Goal: Task Accomplishment & Management: Manage account settings

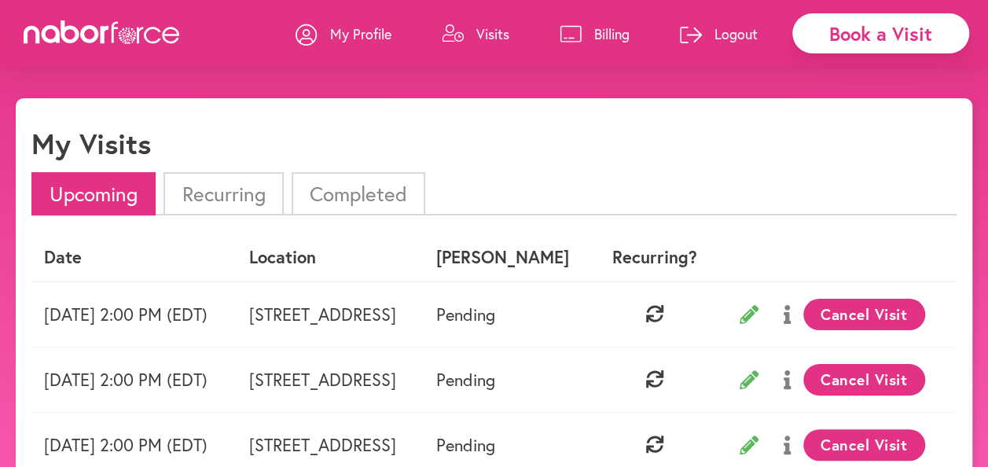
click at [118, 28] on icon at bounding box center [115, 32] width 6 height 21
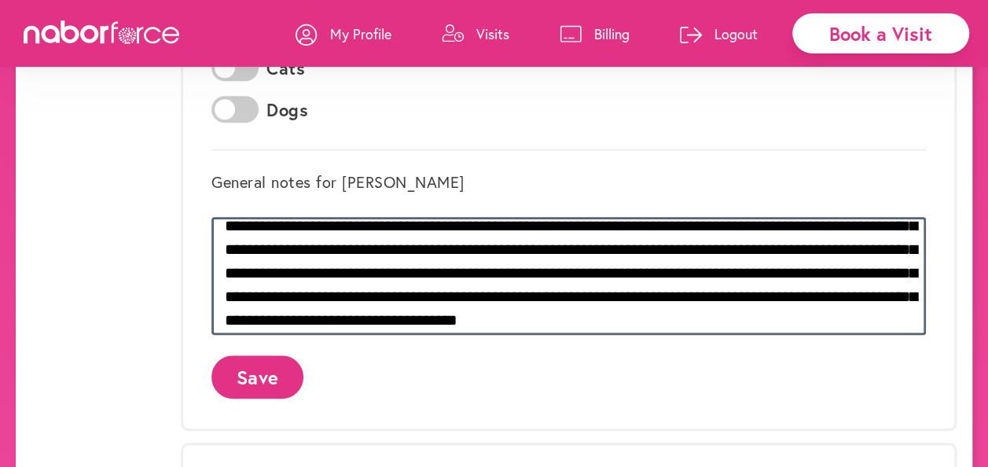
scroll to position [39, 0]
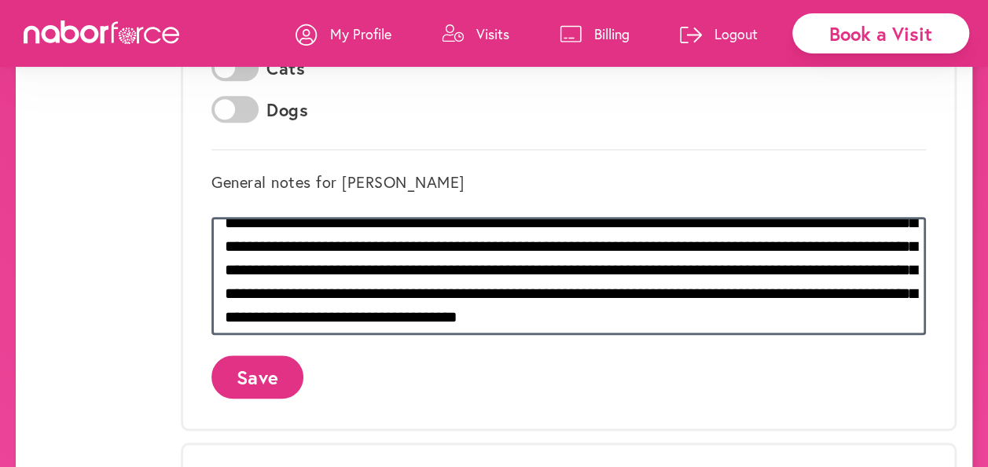
click at [761, 269] on textarea "**********" at bounding box center [569, 276] width 715 height 118
click at [571, 266] on textarea "**********" at bounding box center [569, 276] width 715 height 118
type textarea "**********"
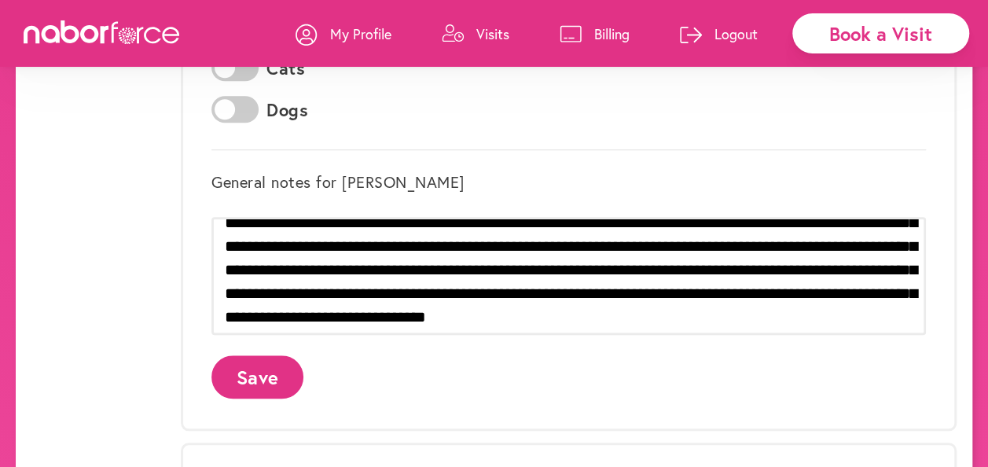
click at [272, 379] on button "Save" at bounding box center [258, 376] width 92 height 43
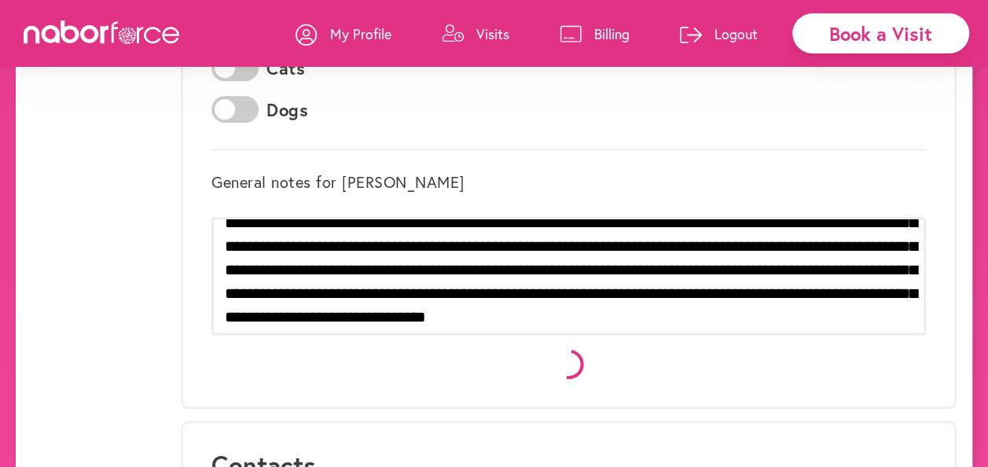
scroll to position [0, 0]
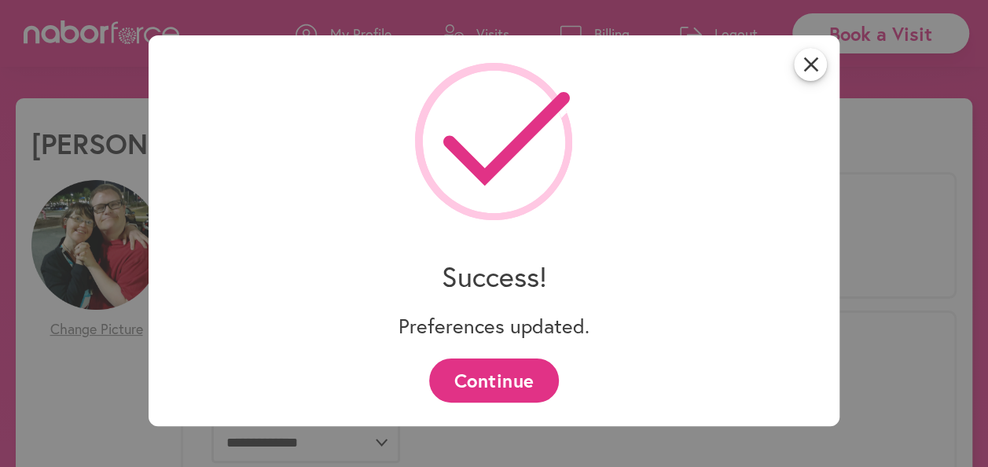
click at [532, 383] on button "Continue" at bounding box center [494, 380] width 130 height 43
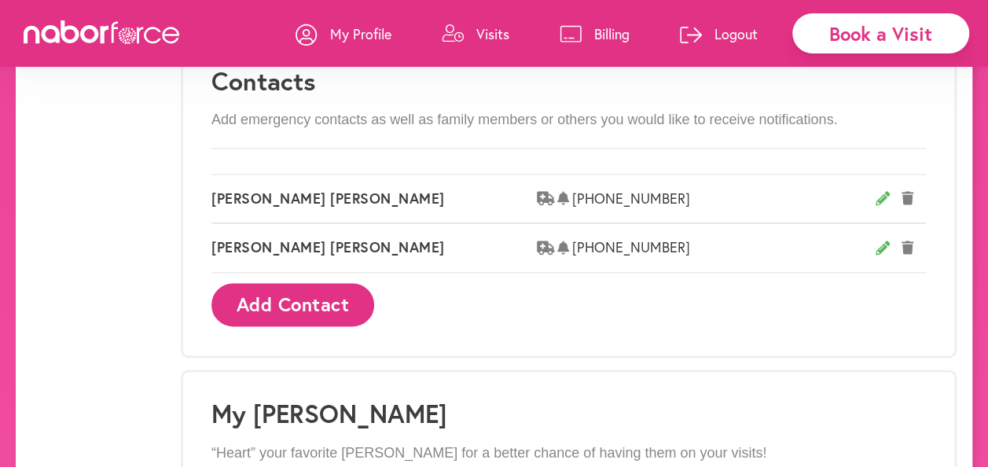
scroll to position [936, 0]
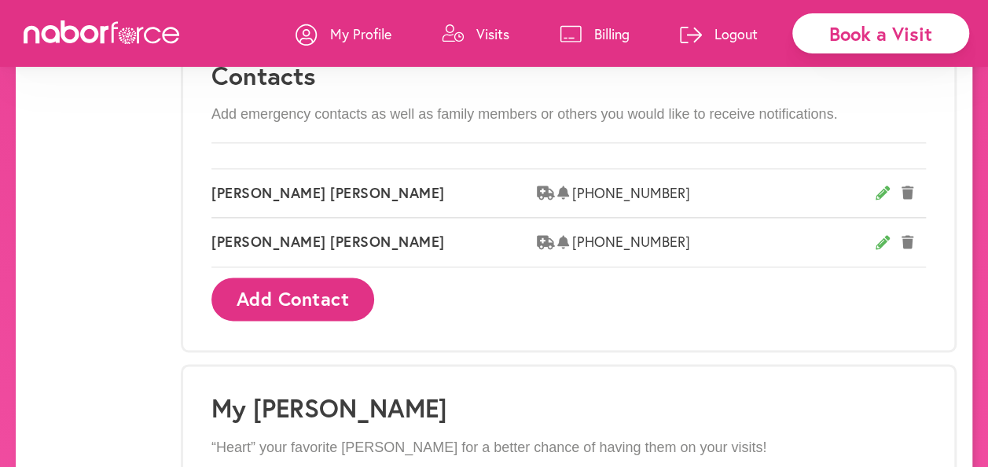
click at [881, 189] on icon at bounding box center [883, 193] width 14 height 14
select select "*******"
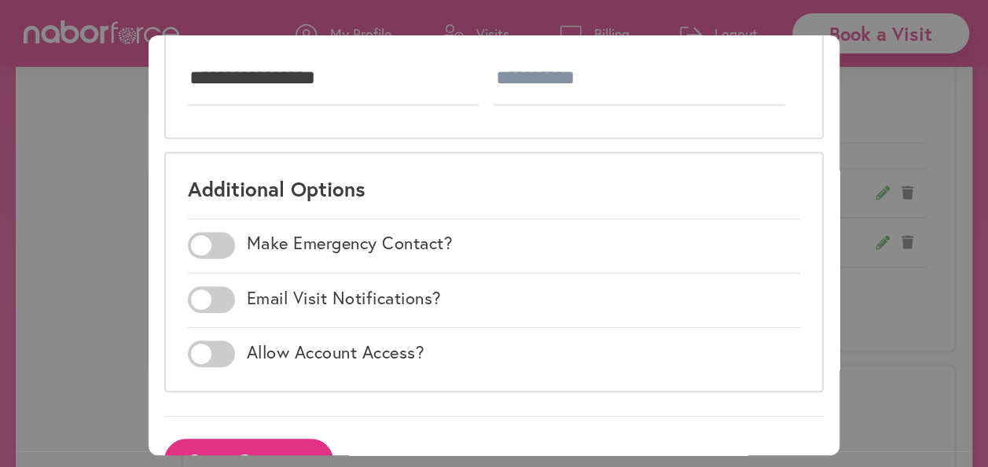
scroll to position [316, 0]
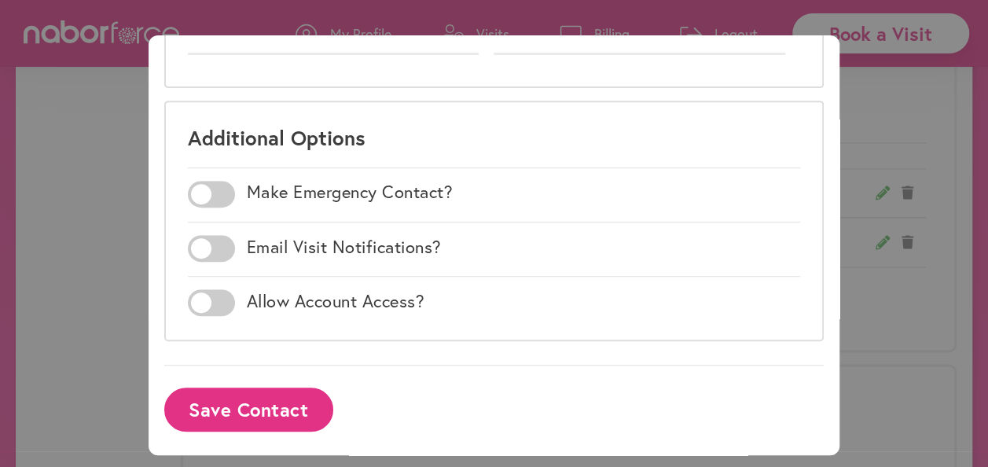
click at [200, 247] on span at bounding box center [211, 248] width 47 height 27
click at [217, 406] on button "Save Contact" at bounding box center [248, 409] width 169 height 43
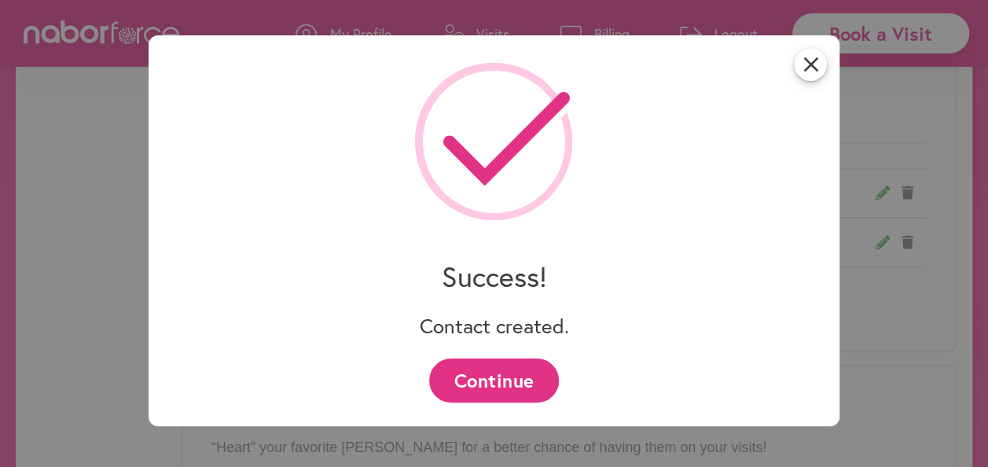
click at [536, 359] on button "Continue" at bounding box center [494, 380] width 130 height 43
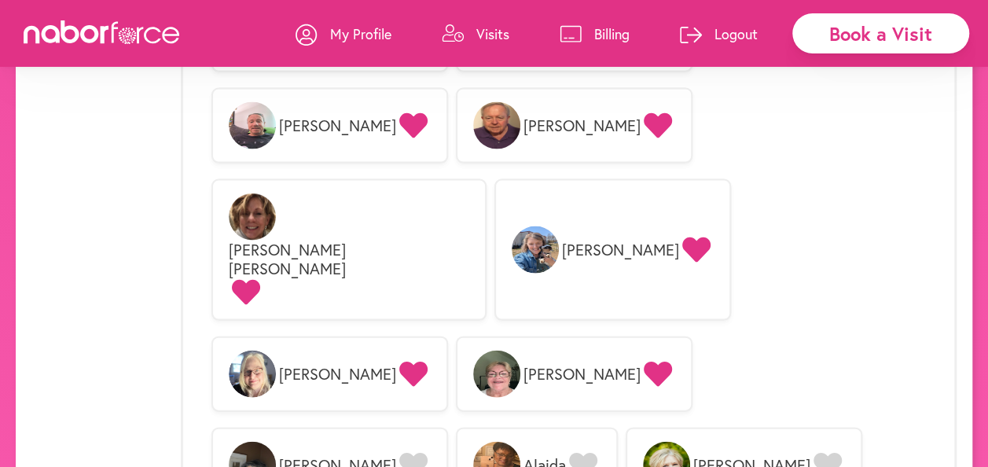
scroll to position [1522, 0]
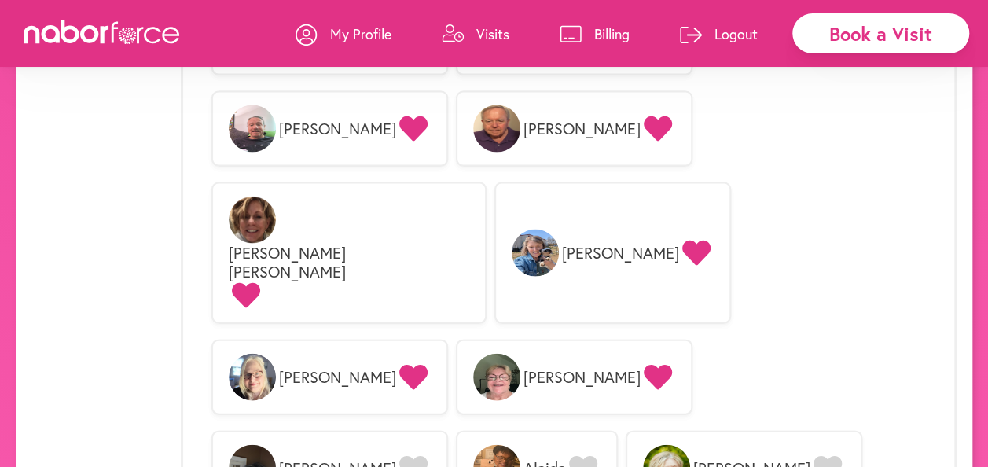
click at [814, 457] on icon at bounding box center [828, 469] width 28 height 25
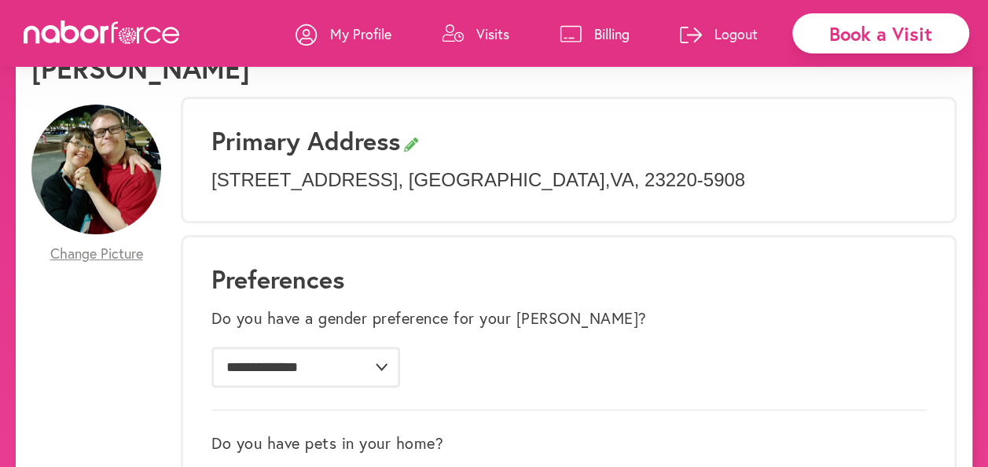
scroll to position [0, 0]
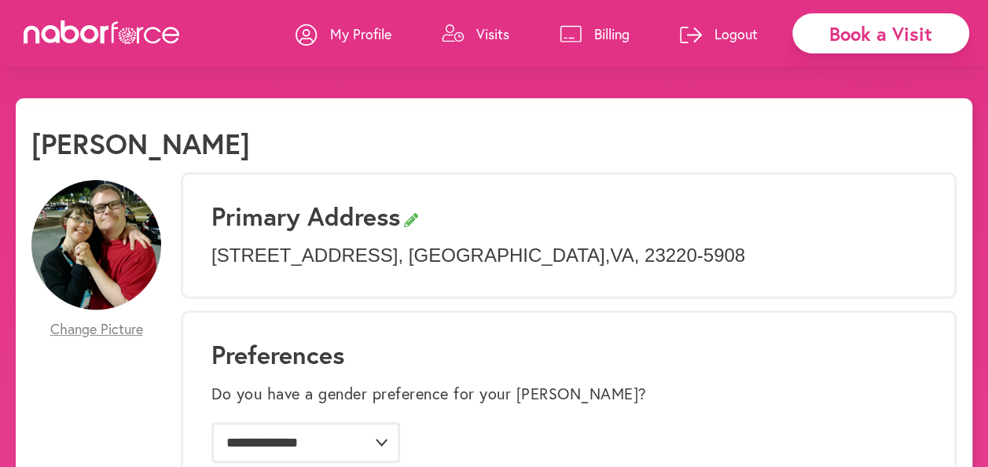
click at [469, 29] on link "Visits" at bounding box center [476, 33] width 68 height 47
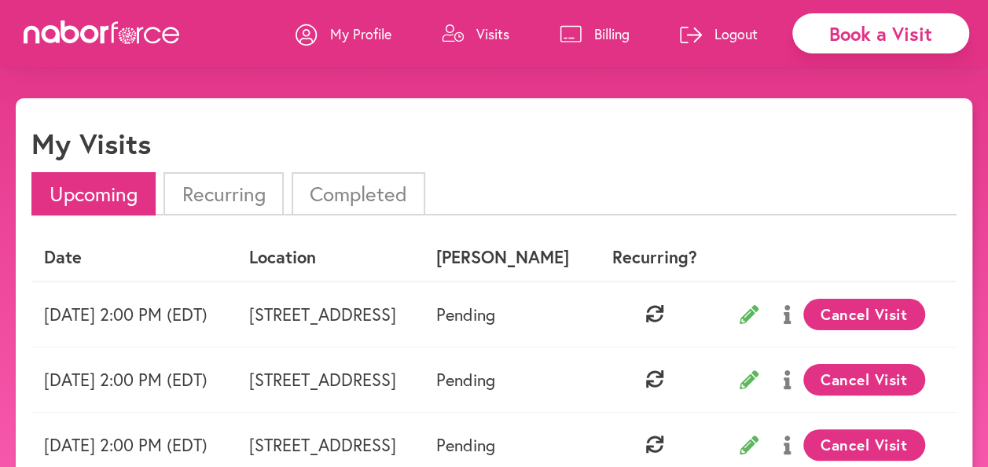
click at [329, 191] on li "Completed" at bounding box center [359, 193] width 134 height 43
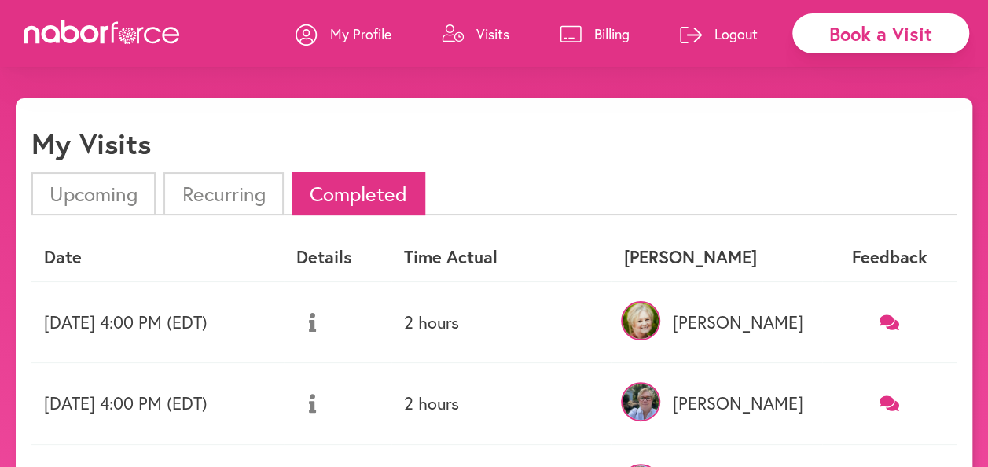
click at [355, 33] on p "My Profile" at bounding box center [360, 33] width 61 height 19
